Goal: Task Accomplishment & Management: Manage account settings

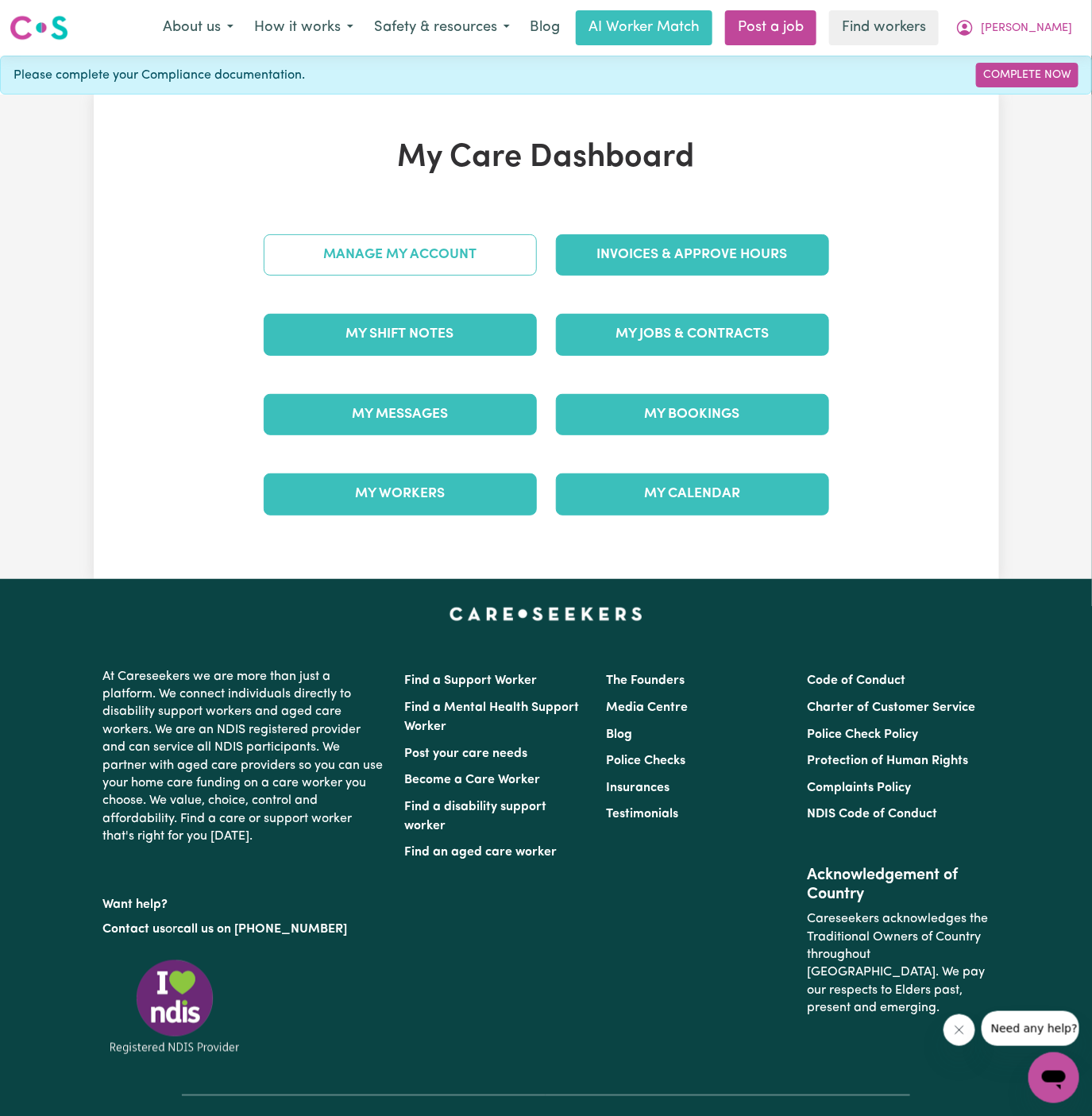
click at [358, 255] on link "Manage My Account" at bounding box center [399, 254] width 273 height 42
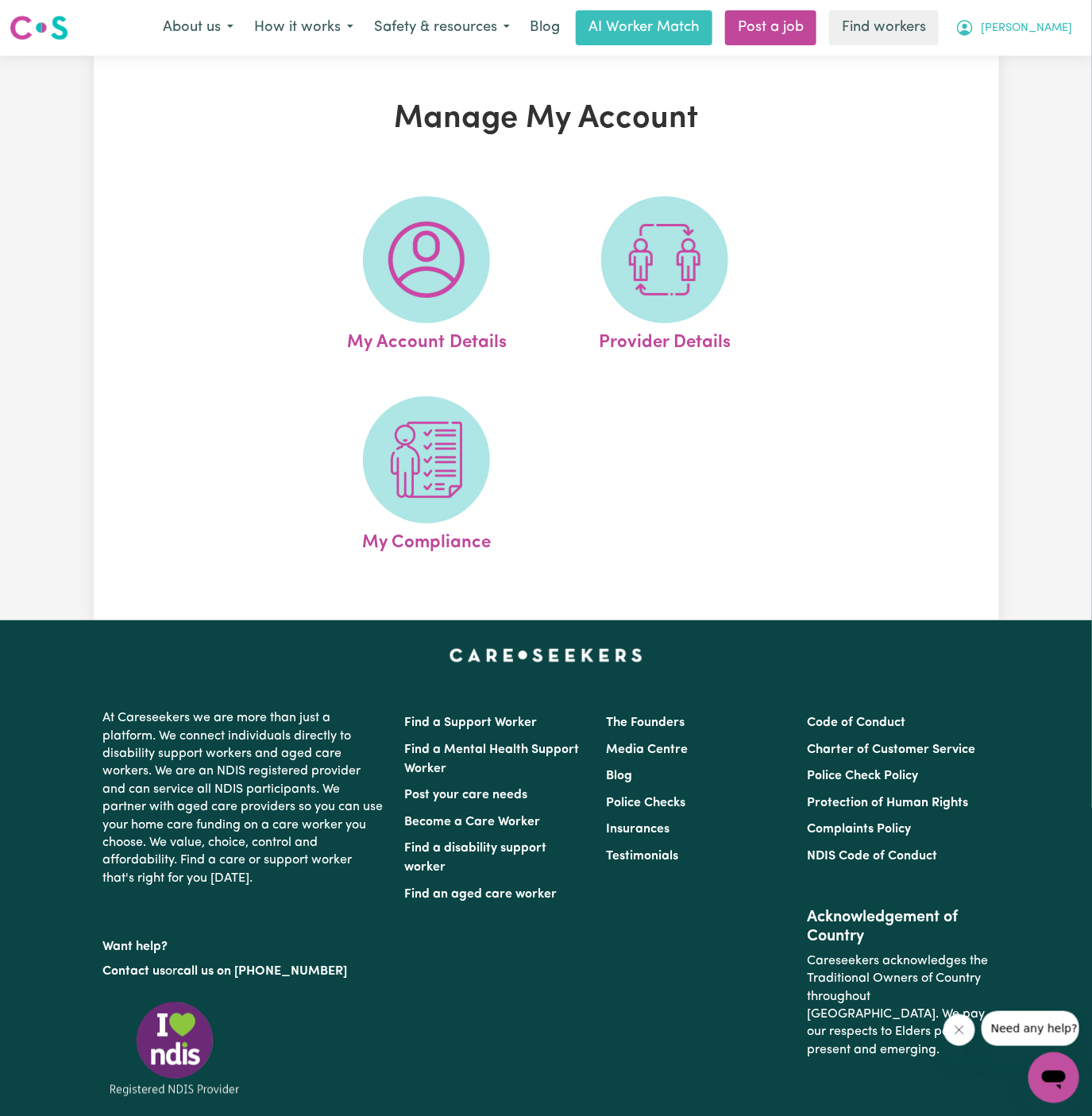
click at [1056, 25] on span "[PERSON_NAME]" at bounding box center [1026, 28] width 92 height 18
click at [1056, 44] on div "About us How it works Safety & resources Blog AI Worker Match Post a job Find w…" at bounding box center [618, 28] width 930 height 35
click at [1055, 27] on span "[PERSON_NAME]" at bounding box center [1026, 28] width 92 height 18
click at [1055, 44] on div "About us How it works Safety & resources Blog AI Worker Match Post a job Find w…" at bounding box center [618, 28] width 930 height 35
click at [1051, 23] on span "[PERSON_NAME]" at bounding box center [1026, 28] width 92 height 18
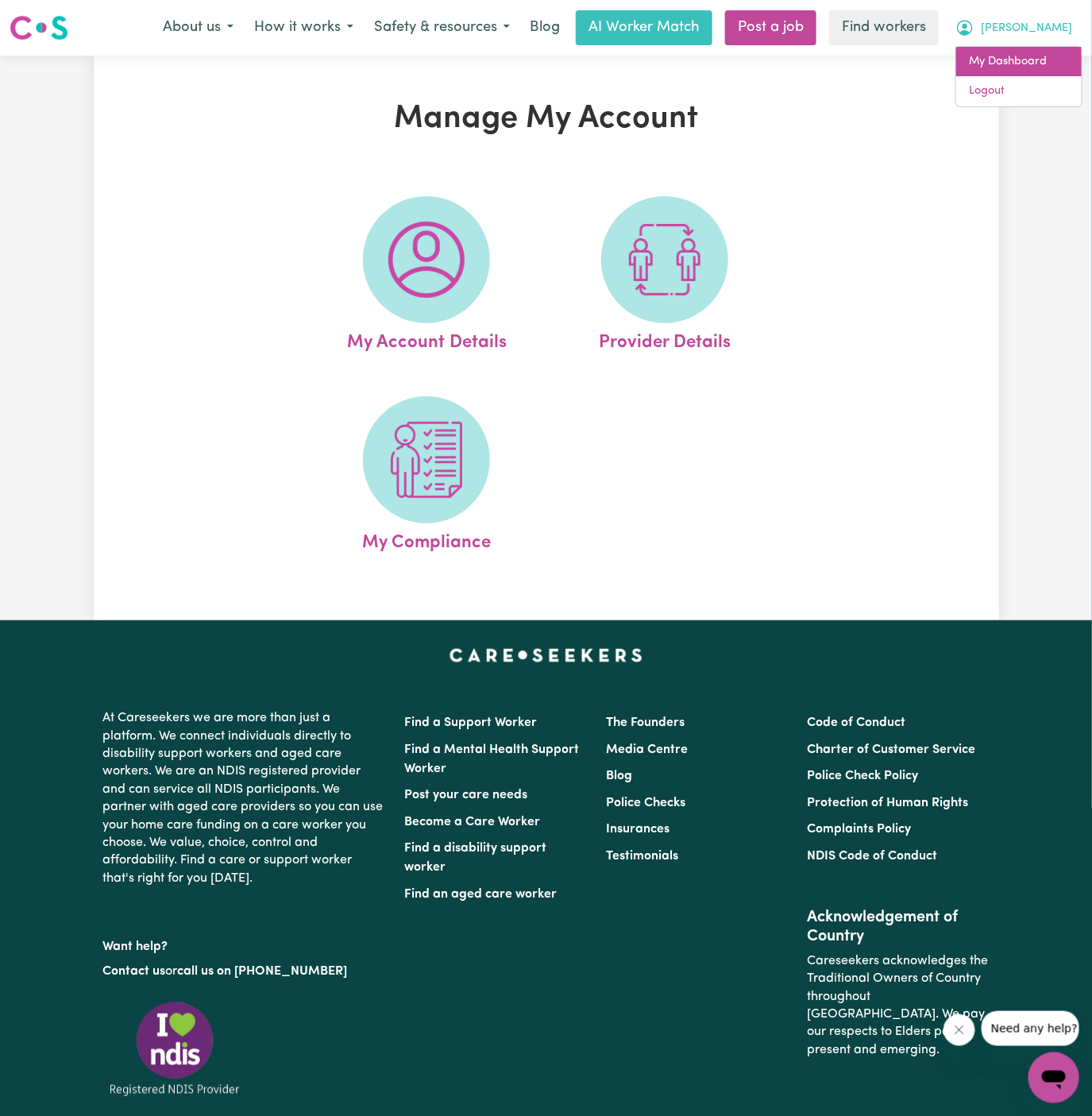
click at [1050, 54] on link "My Dashboard" at bounding box center [1019, 62] width 126 height 31
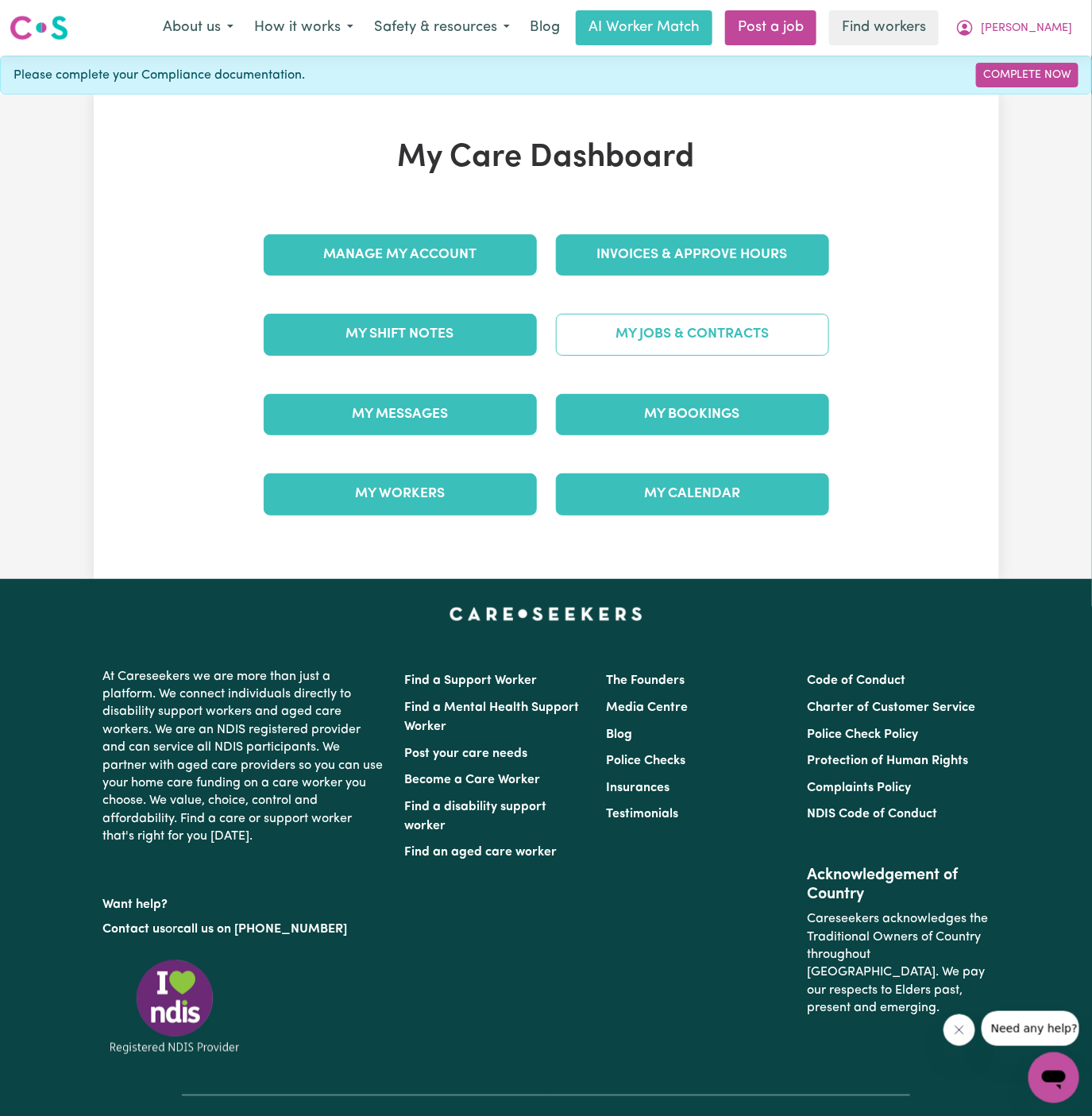
click at [691, 329] on link "My Jobs & Contracts" at bounding box center [692, 334] width 273 height 42
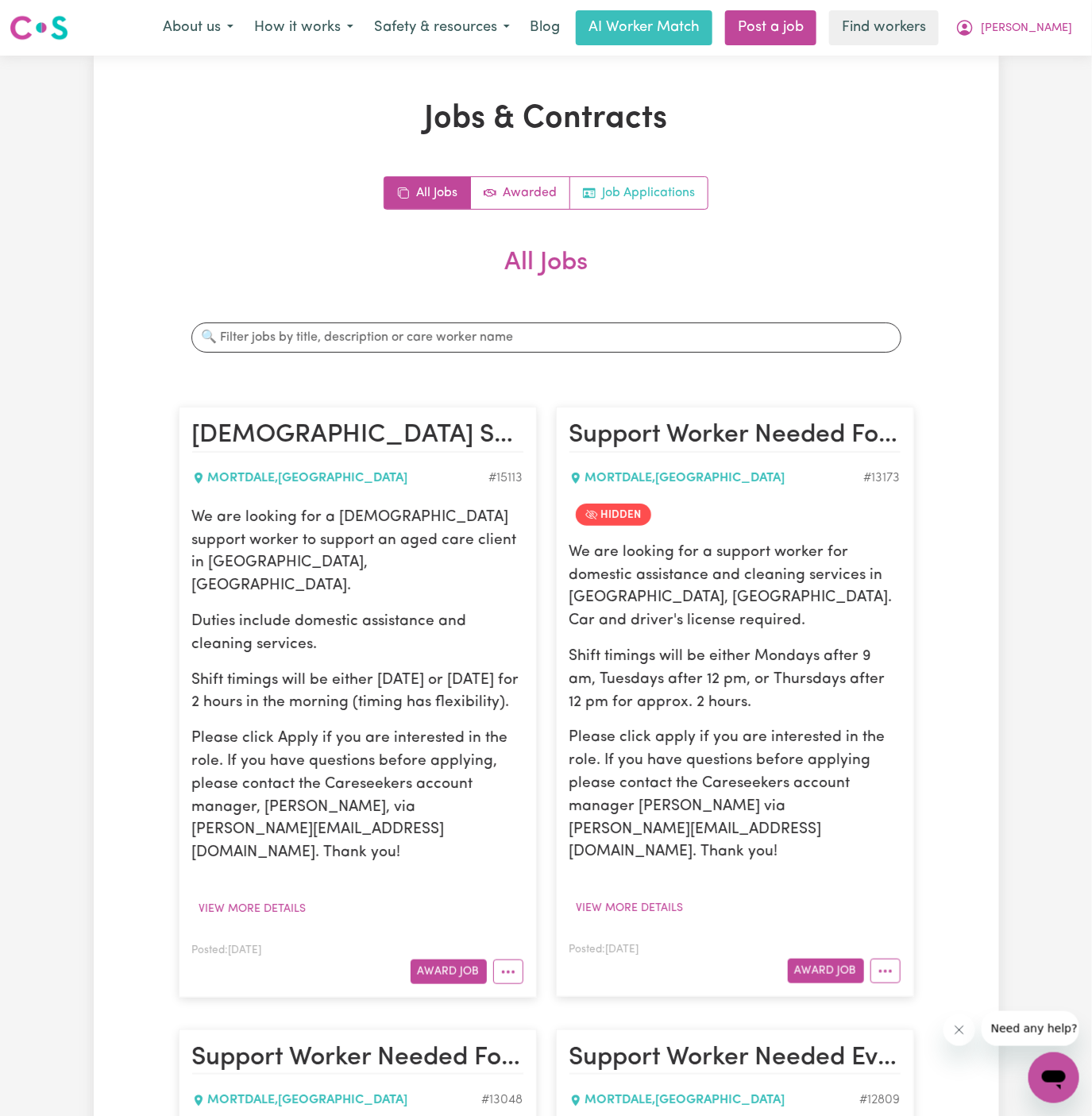
click at [654, 187] on link "Job Applications" at bounding box center [639, 193] width 138 height 31
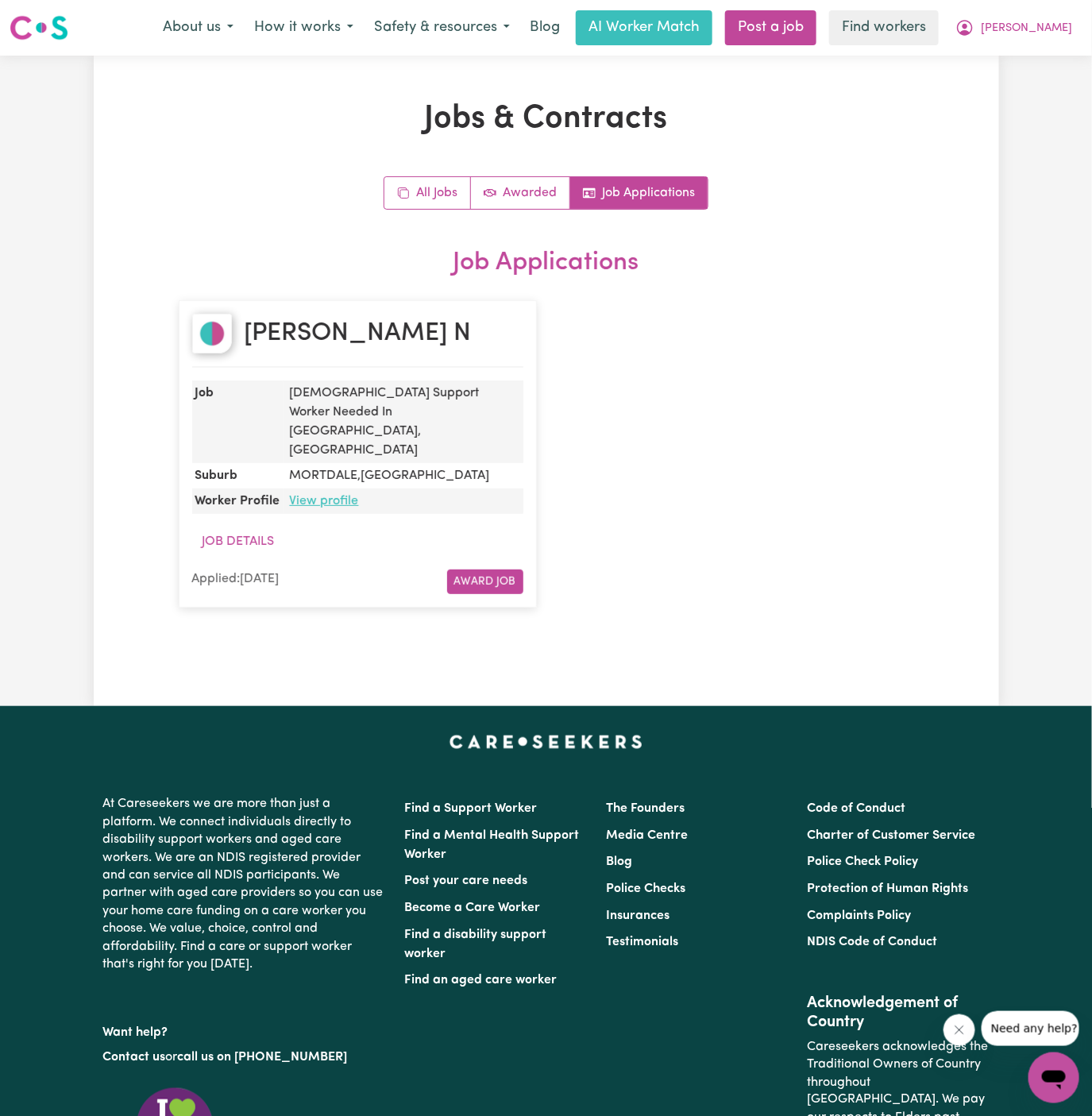
click at [336, 495] on link "View profile" at bounding box center [325, 501] width 69 height 13
click at [326, 329] on div "Jade N" at bounding box center [358, 340] width 331 height 54
copy h2 "Jade N"
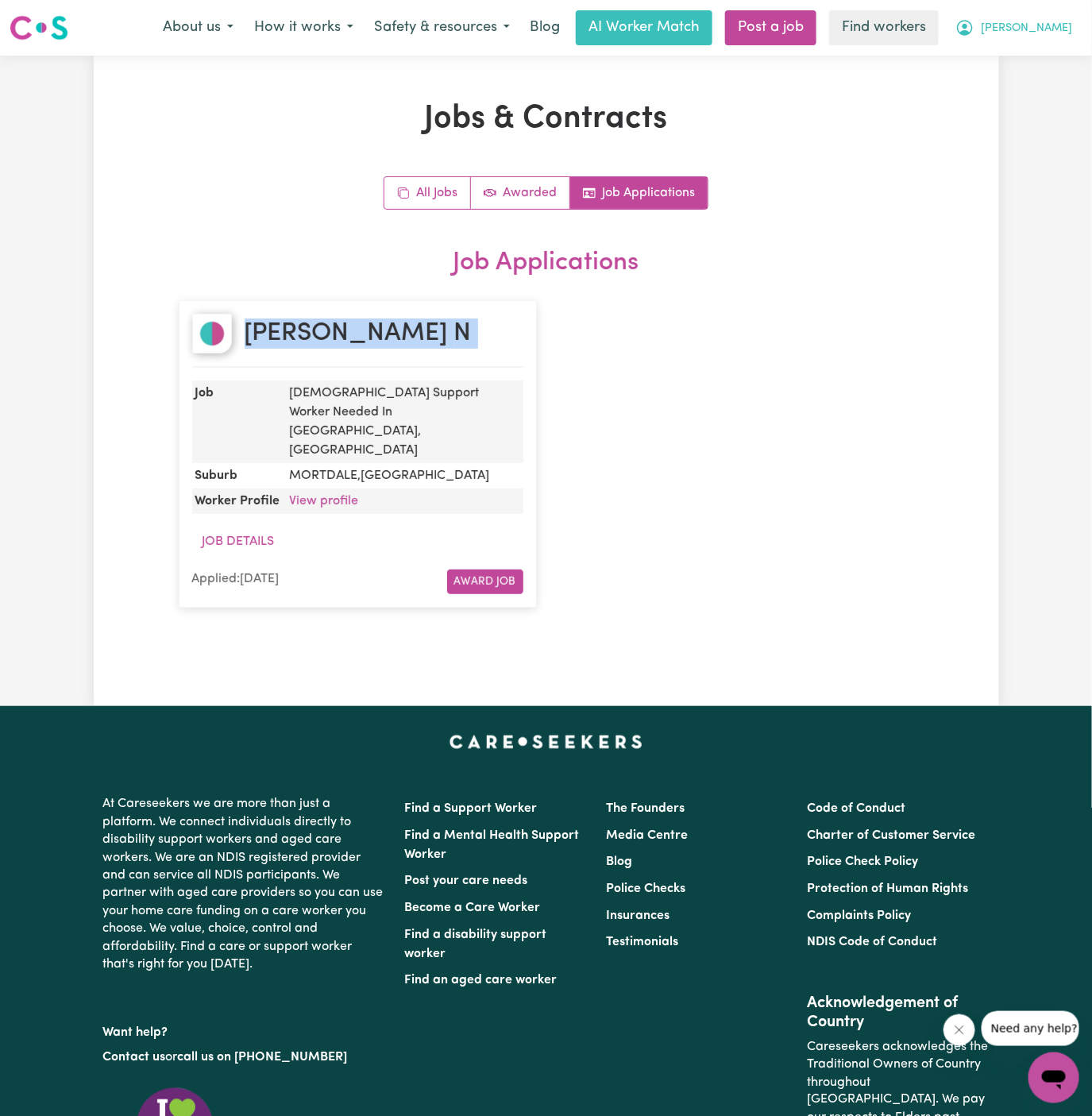
click at [1058, 30] on span "[PERSON_NAME]" at bounding box center [1026, 28] width 92 height 18
click at [1032, 87] on link "Logout" at bounding box center [1019, 91] width 126 height 31
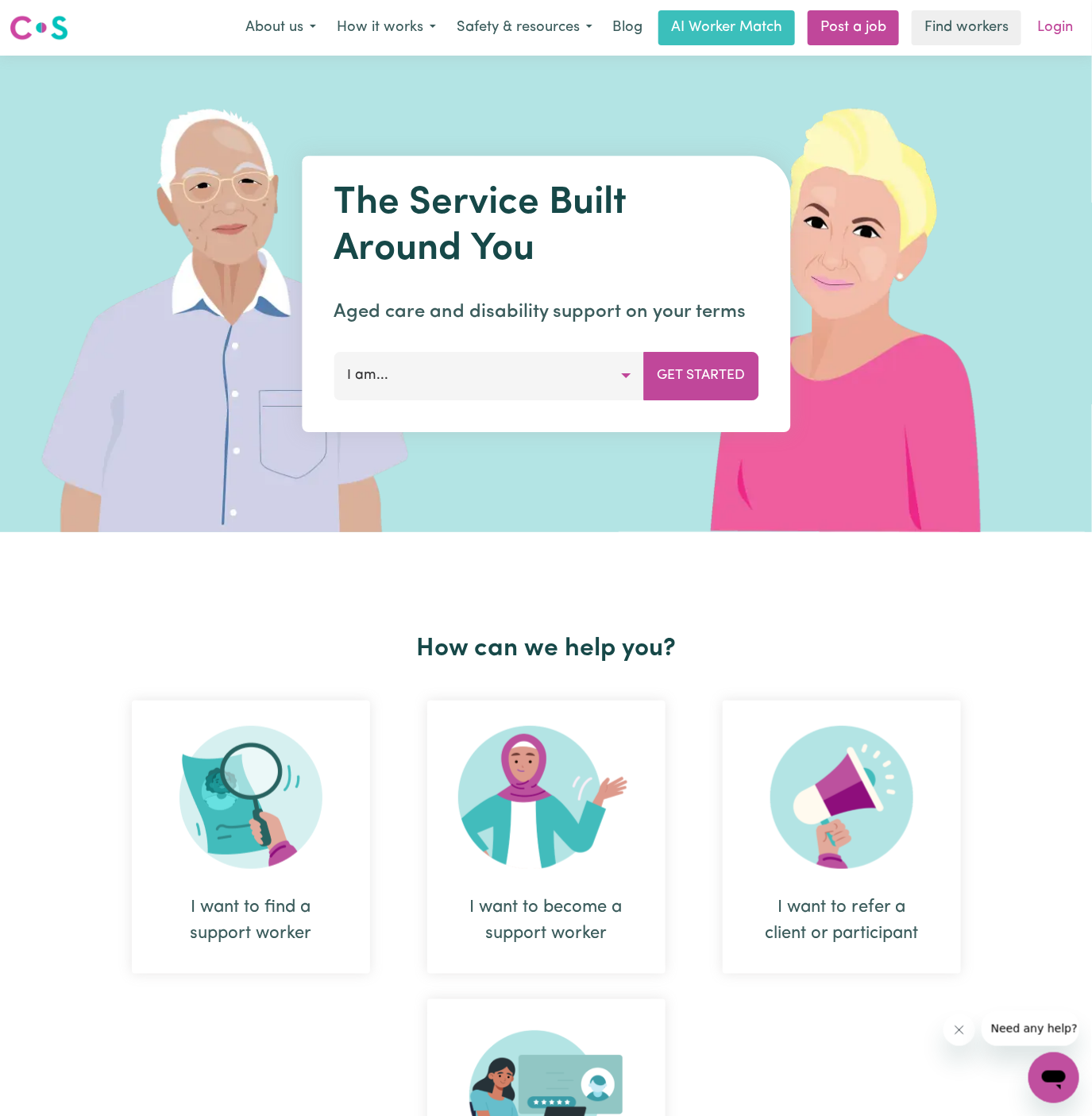
click at [1054, 31] on link "Login" at bounding box center [1054, 28] width 55 height 35
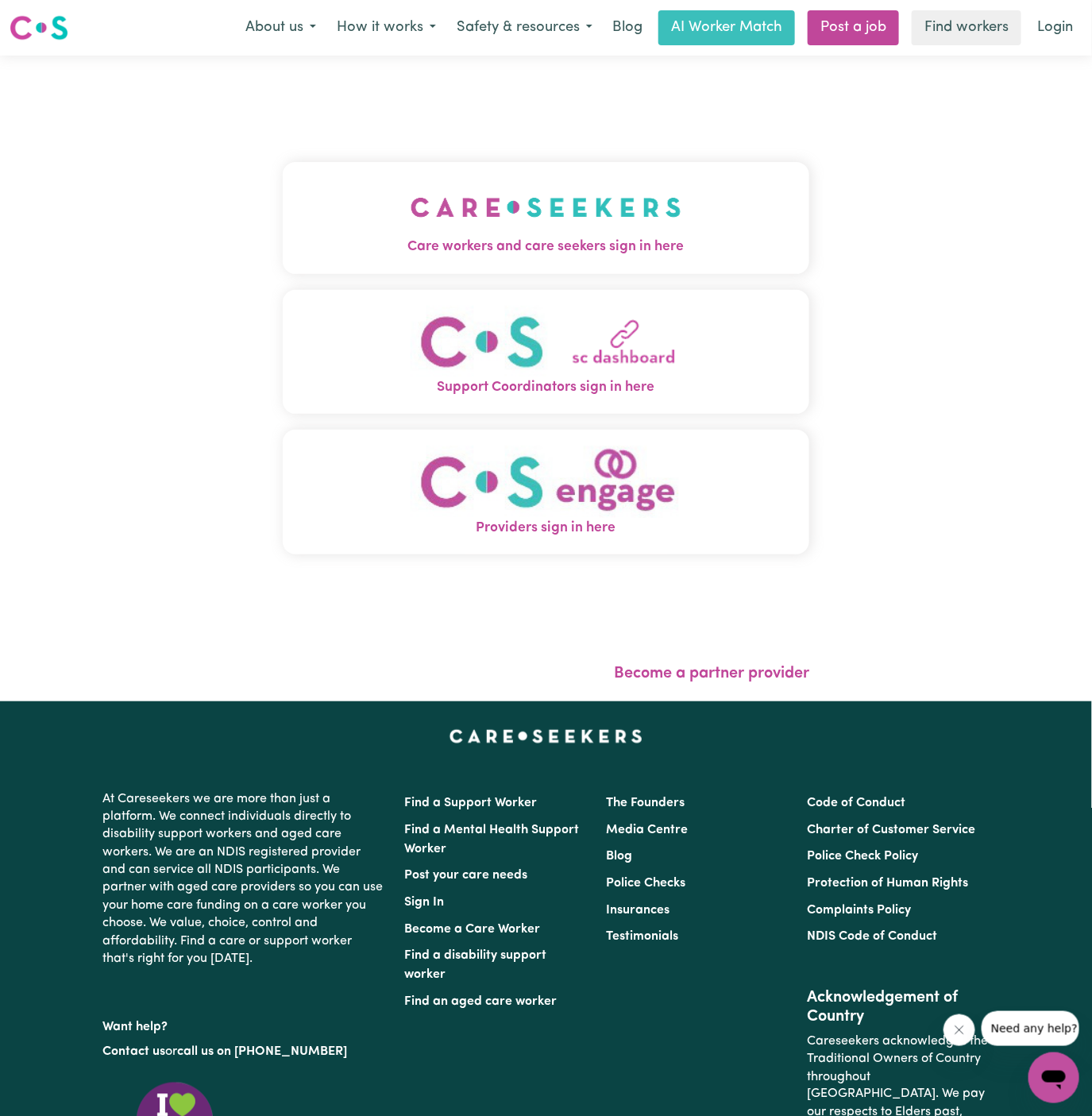
click at [500, 214] on img "Care workers and care seekers sign in here" at bounding box center [546, 207] width 271 height 59
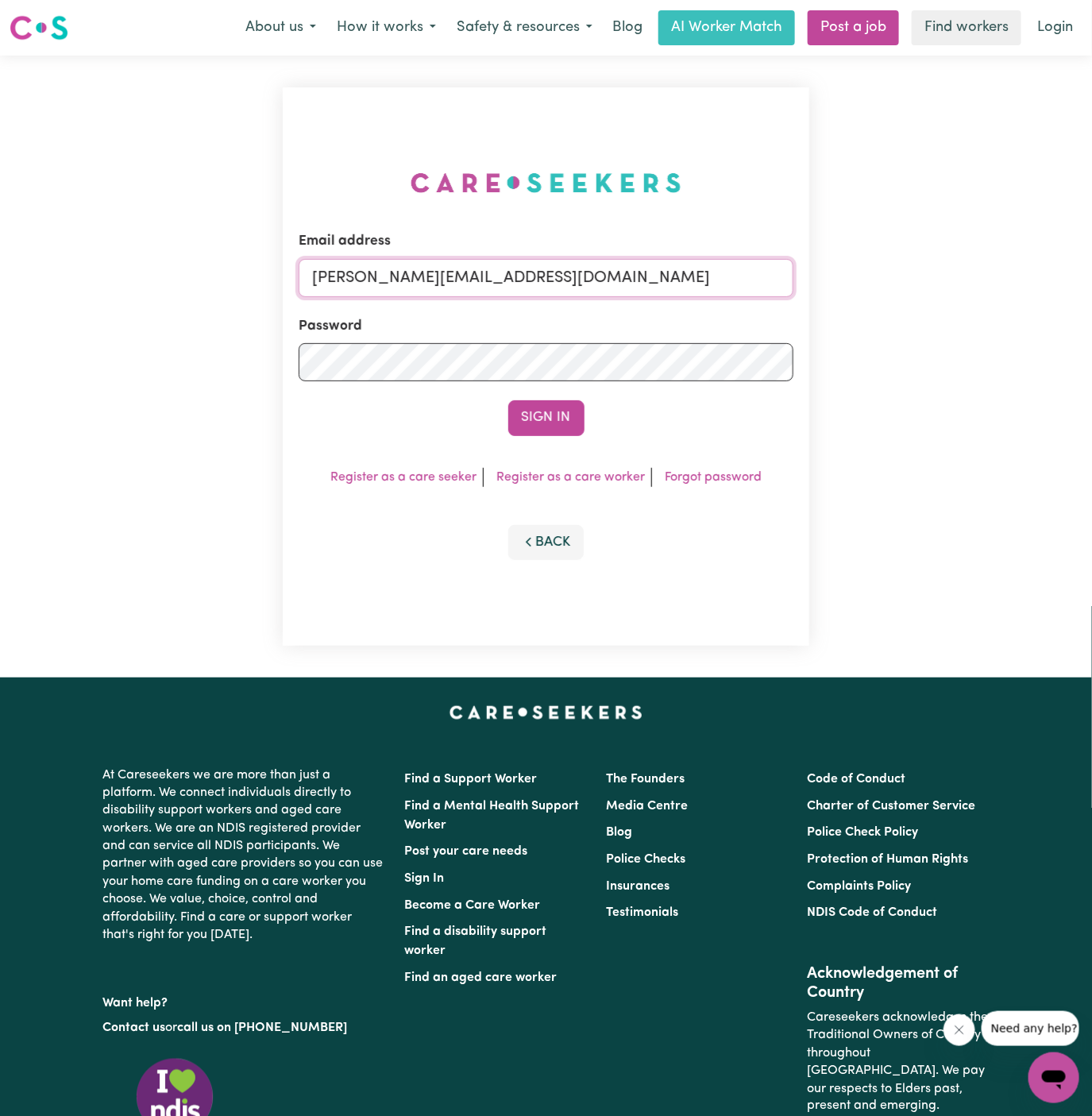
click at [426, 267] on input "dyan@careseekers.com.au" at bounding box center [546, 277] width 496 height 38
drag, startPoint x: 392, startPoint y: 278, endPoint x: 1274, endPoint y: 277, distance: 882.0
click at [1091, 277] on html "Menu About us How it works Safety & resources Blog AI Worker Match Post a job F…" at bounding box center [546, 680] width 1092 height 1360
type input "superuser~AlisonKerfootPAWA@careseekers.com.au"
click at [509, 400] on button "Sign In" at bounding box center [546, 418] width 76 height 35
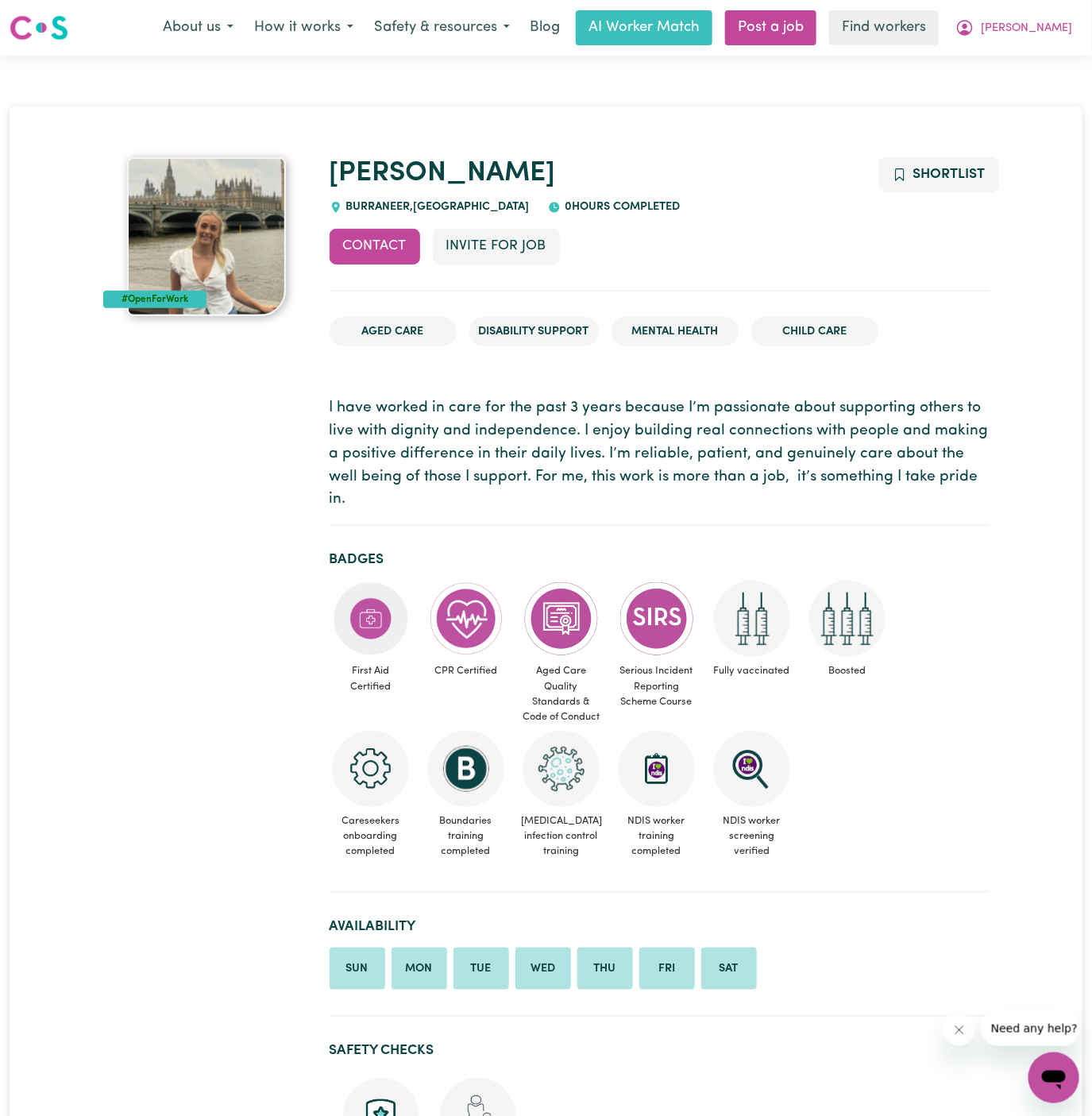
click at [361, 211] on span "BURRANEER , [GEOGRAPHIC_DATA]" at bounding box center [436, 206] width 188 height 12
copy span "BURRANEER"
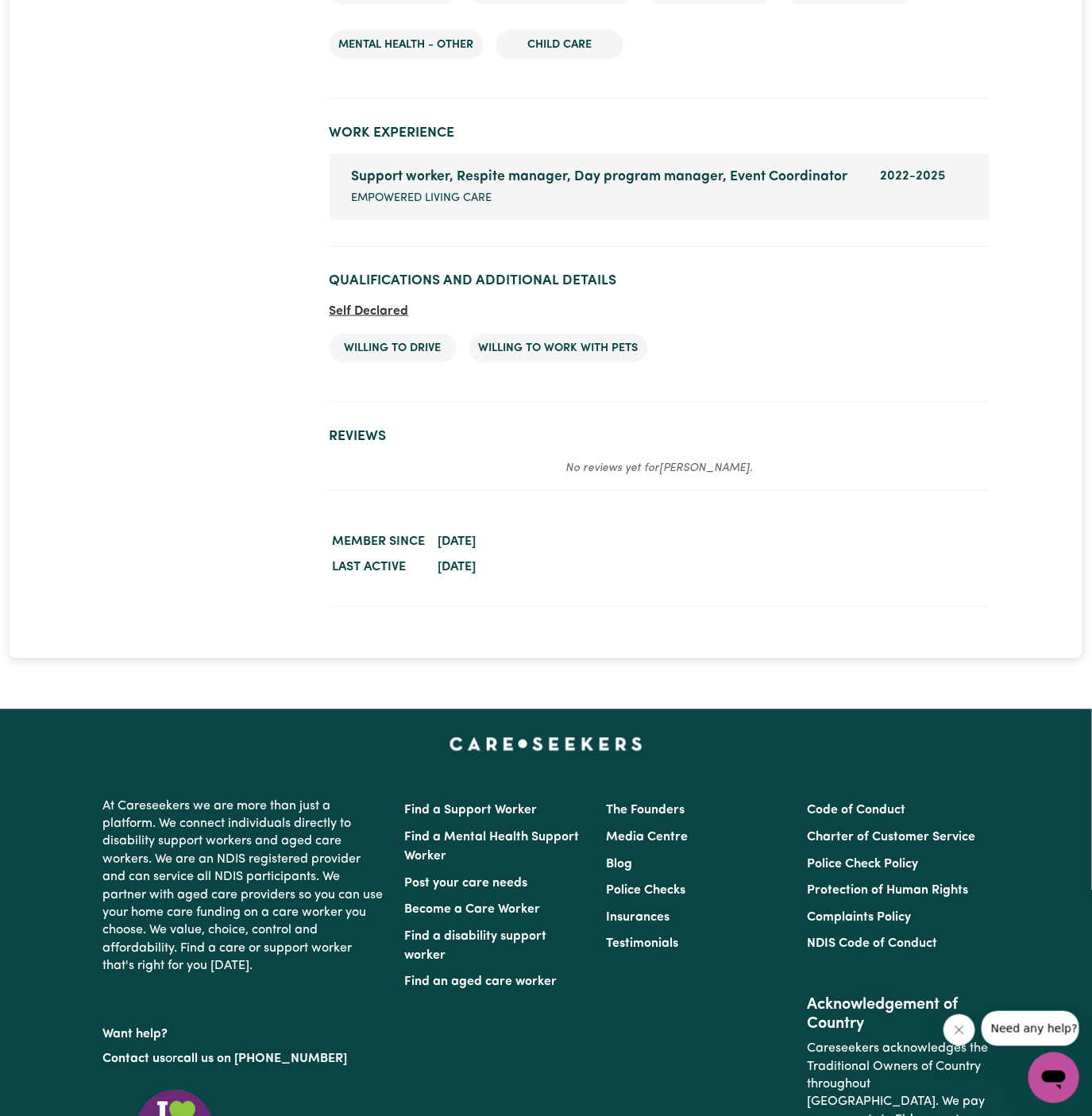
scroll to position [2798, 0]
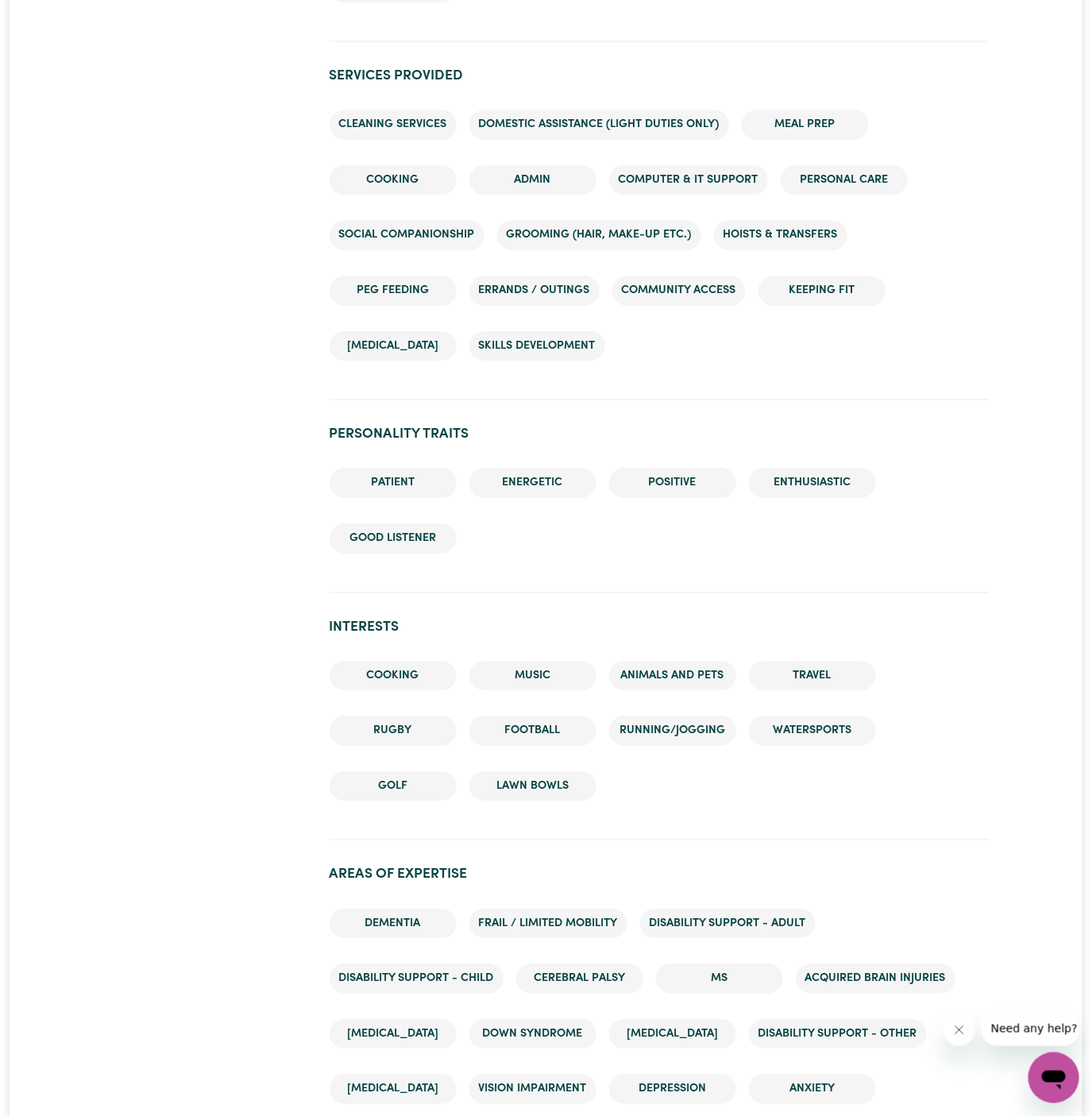
scroll to position [1709, 0]
